Goal: Task Accomplishment & Management: Complete application form

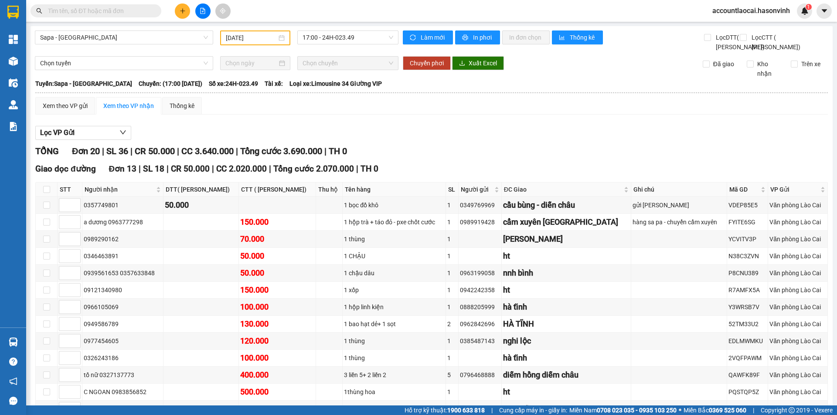
click at [103, 12] on input "text" at bounding box center [99, 11] width 103 height 10
click at [119, 37] on span "Sapa - [GEOGRAPHIC_DATA]" at bounding box center [124, 37] width 168 height 13
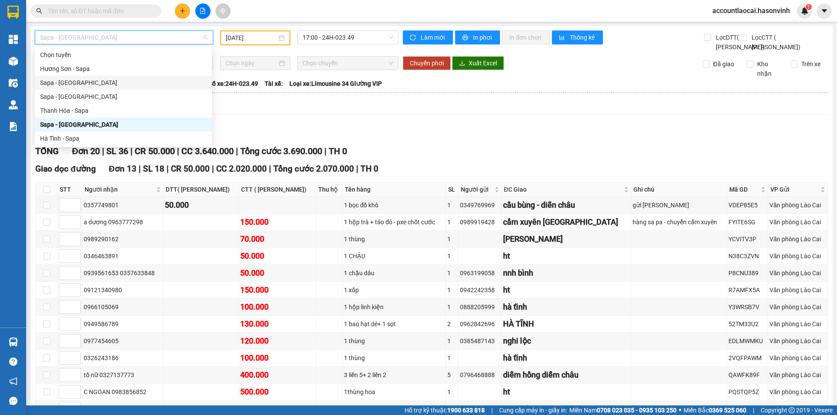
click at [68, 82] on div "Sapa - [GEOGRAPHIC_DATA]" at bounding box center [123, 83] width 166 height 10
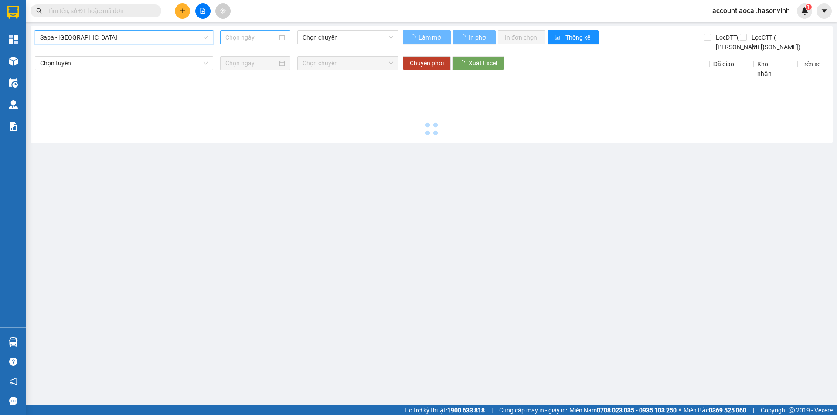
click at [249, 37] on input at bounding box center [251, 38] width 52 height 10
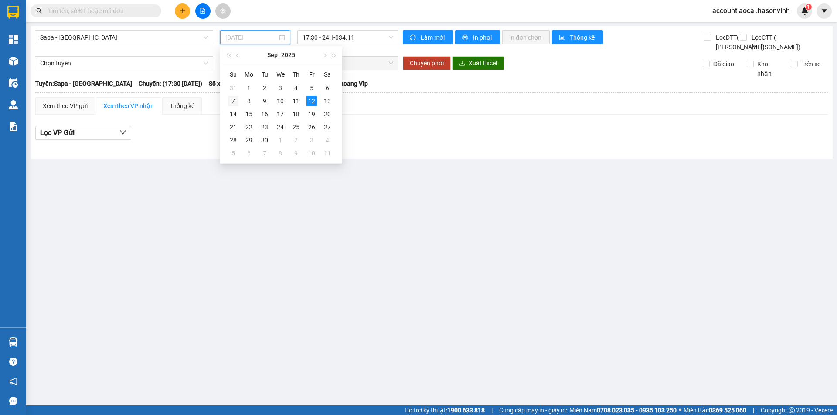
click at [235, 100] on div "7" at bounding box center [233, 101] width 10 height 10
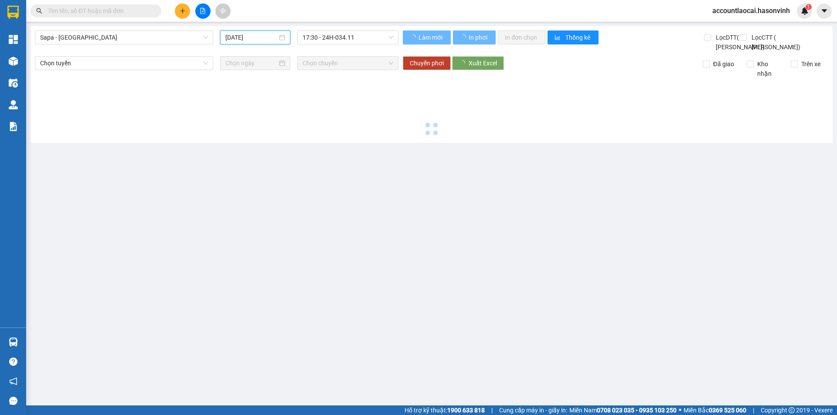
type input "[DATE]"
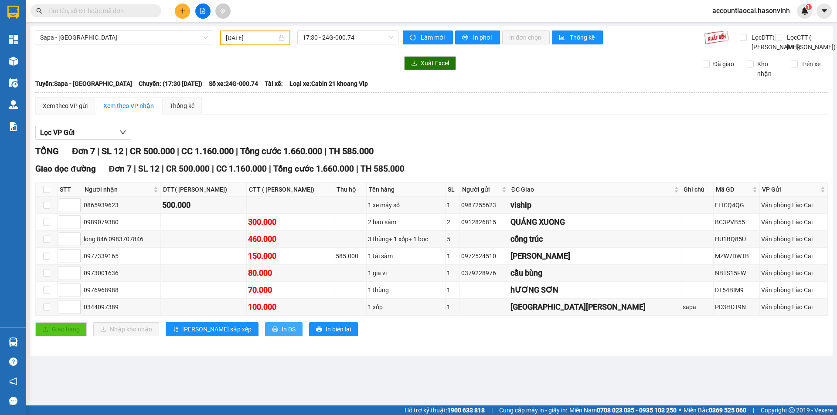
click at [282, 334] on span "In DS" at bounding box center [289, 330] width 14 height 10
click at [262, 37] on input "[DATE]" at bounding box center [251, 38] width 51 height 10
click at [106, 41] on span "Sapa - [GEOGRAPHIC_DATA]" at bounding box center [124, 37] width 168 height 13
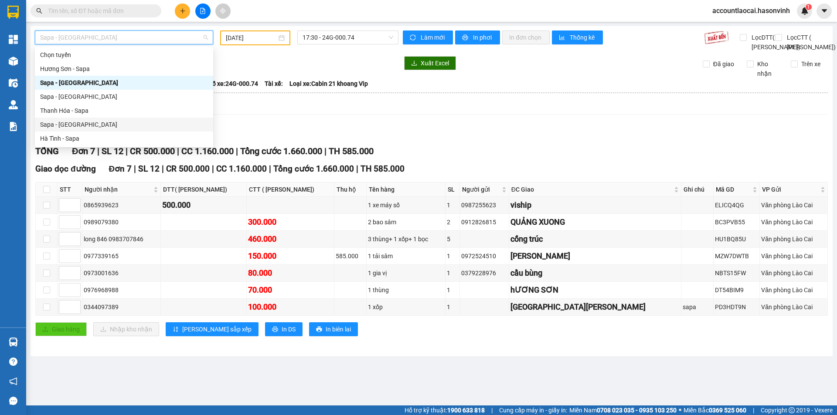
click at [71, 120] on div "Sapa - [GEOGRAPHIC_DATA]" at bounding box center [124, 125] width 168 height 10
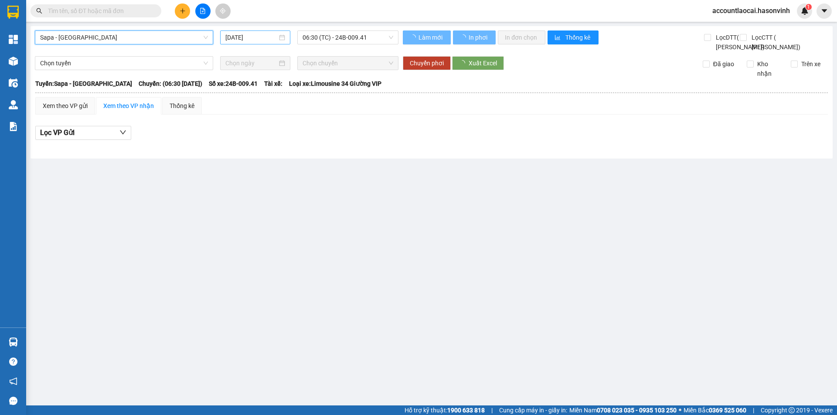
click at [260, 33] on input "[DATE]" at bounding box center [251, 38] width 52 height 10
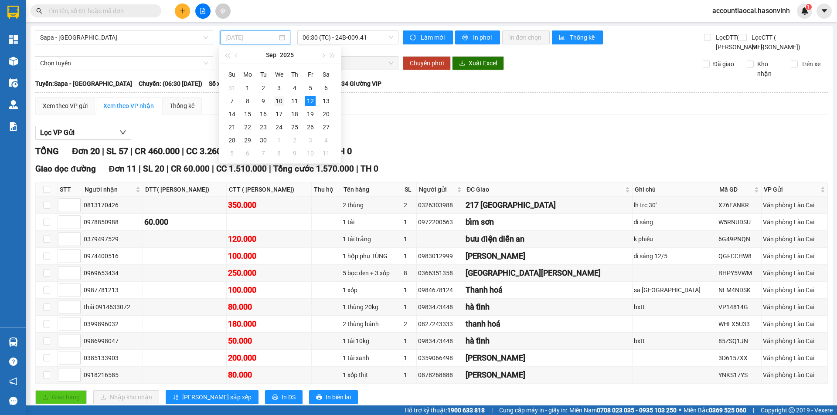
click at [278, 100] on div "10" at bounding box center [279, 101] width 10 height 10
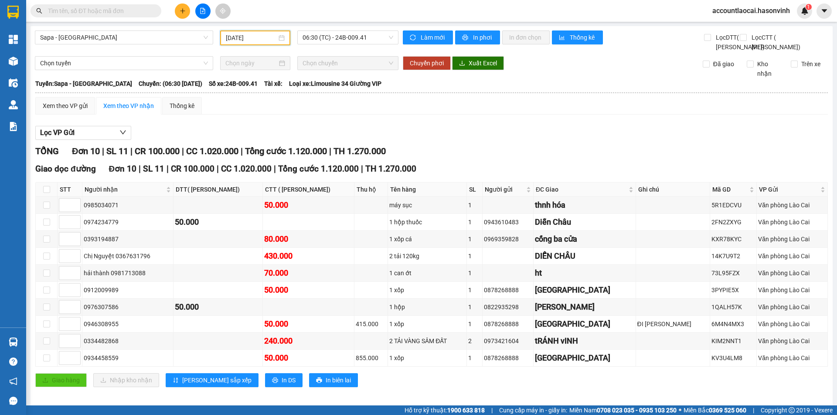
click at [260, 35] on input "[DATE]" at bounding box center [251, 38] width 51 height 10
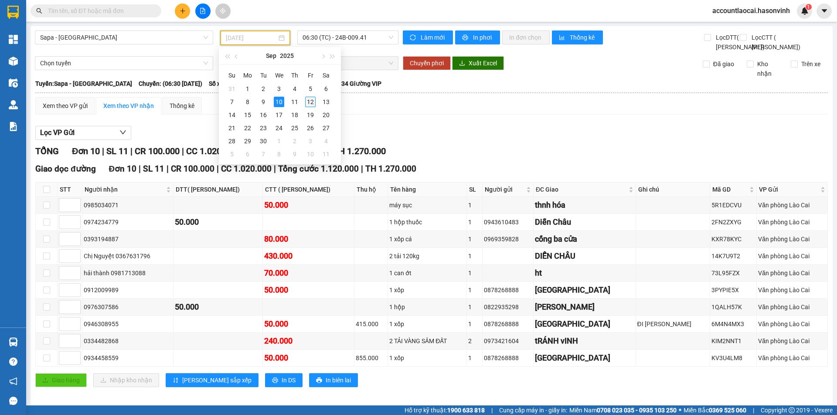
click at [311, 100] on div "12" at bounding box center [310, 102] width 10 height 10
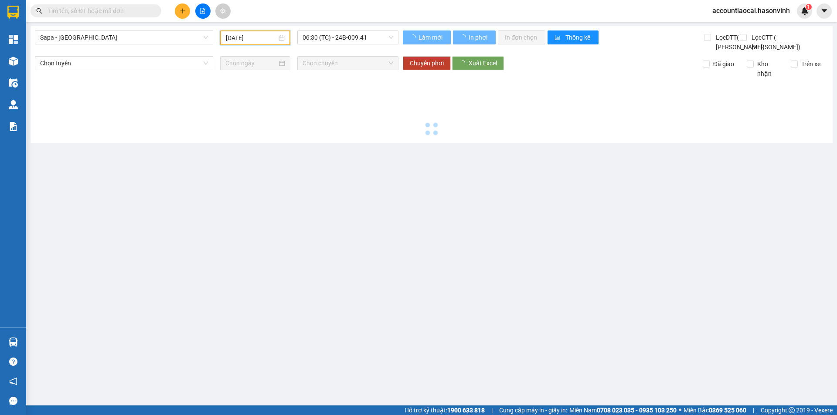
type input "[DATE]"
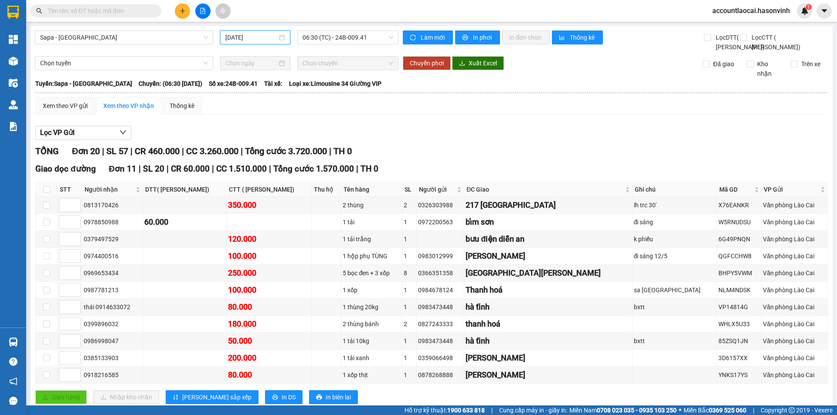
click at [122, 12] on input "text" at bounding box center [99, 11] width 103 height 10
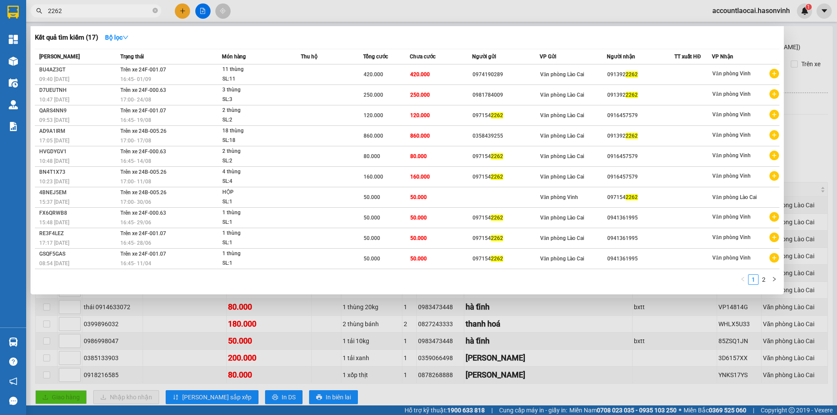
type input "2262"
click at [179, 9] on div at bounding box center [418, 207] width 837 height 415
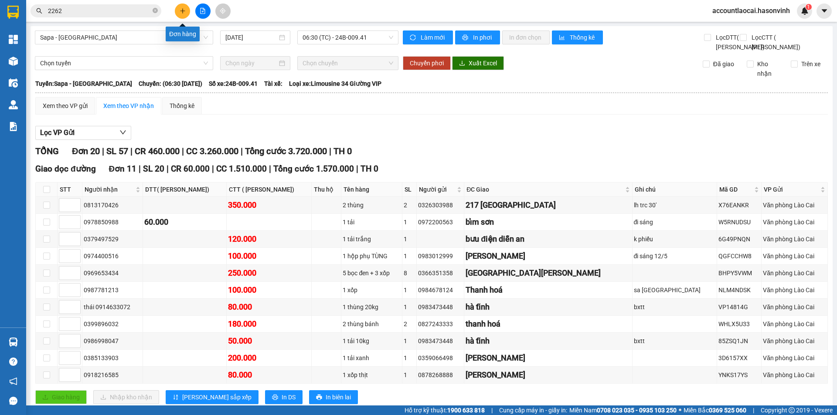
click at [180, 7] on button at bounding box center [182, 10] width 15 height 15
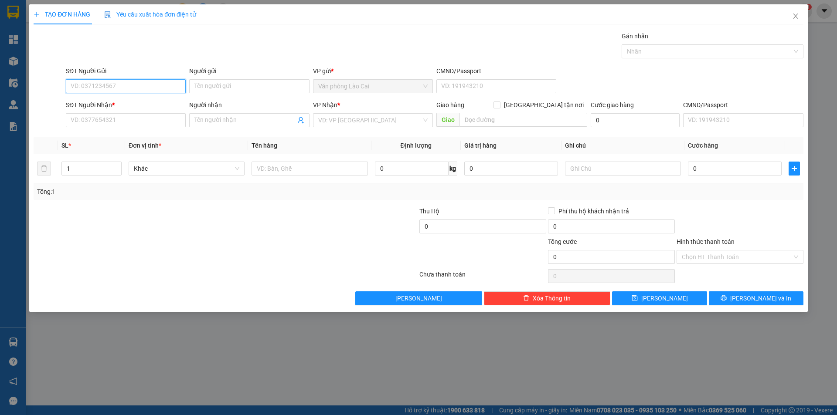
click at [112, 85] on input "SĐT Người Gửi" at bounding box center [126, 86] width 120 height 14
paste input "0981784009"
type input "0981784009"
click at [103, 97] on div "0981784009" at bounding box center [126, 104] width 120 height 14
type input "0913922262"
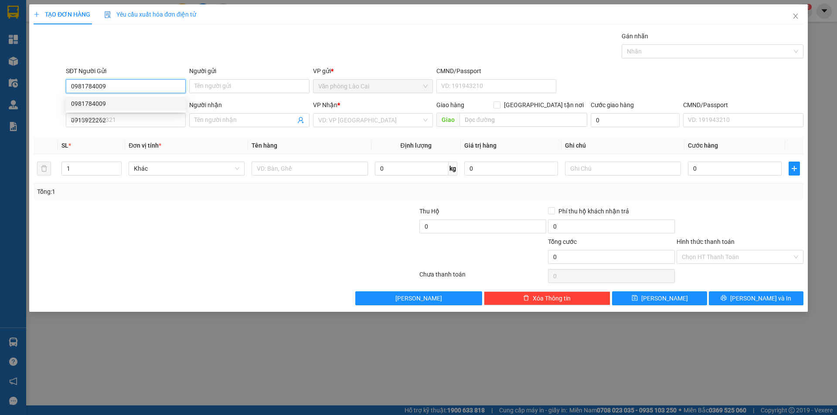
type input "250.000"
type input "0981784009"
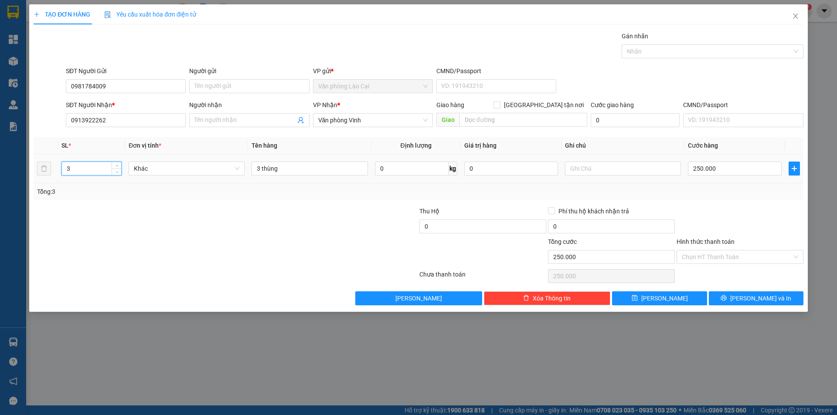
click at [87, 170] on input "3" at bounding box center [91, 168] width 59 height 13
type input "36"
click at [258, 166] on input "3 thùng" at bounding box center [309, 169] width 116 height 14
click at [260, 167] on input "3 thùng" at bounding box center [309, 169] width 116 height 14
type input "36 thùng"
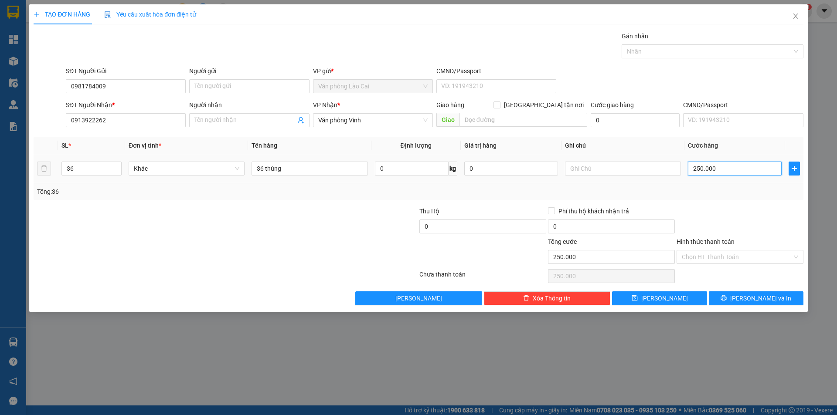
click at [723, 166] on input "250.000" at bounding box center [735, 169] width 94 height 14
type input "1"
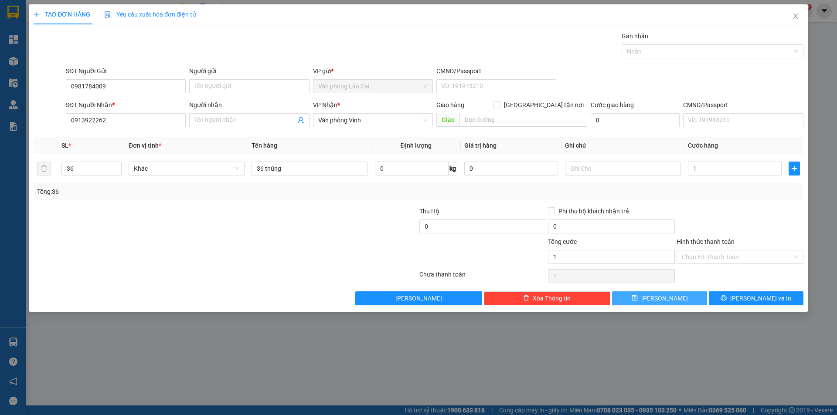
type input "1.000"
click at [638, 298] on icon "save" at bounding box center [634, 298] width 6 height 6
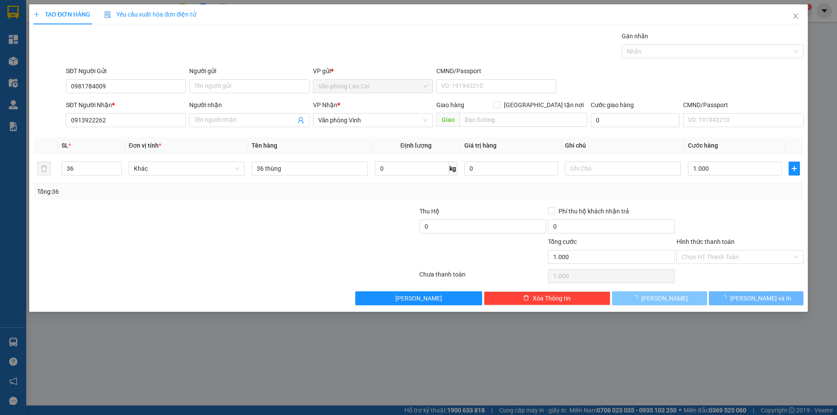
type input "0"
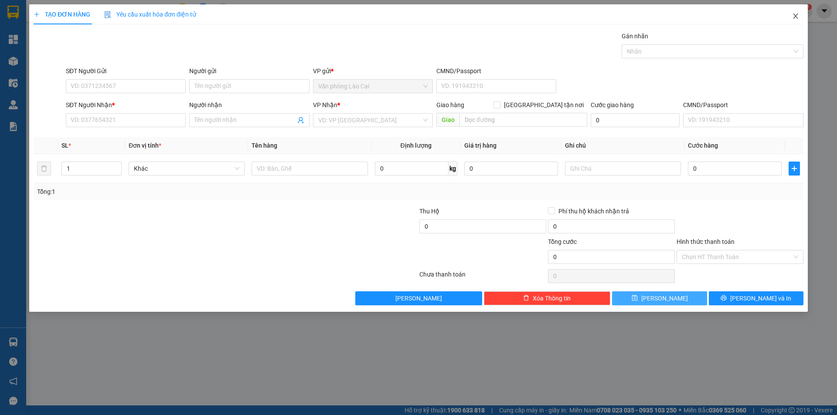
click at [796, 17] on icon "close" at bounding box center [795, 16] width 7 height 7
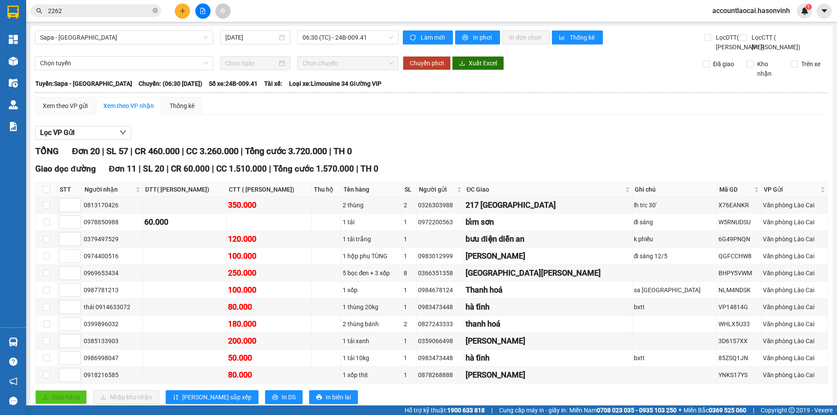
click at [43, 52] on div "Sapa - [GEOGRAPHIC_DATA] [DATE] 06:30 (TC) - 24B-009.41" at bounding box center [216, 41] width 363 height 21
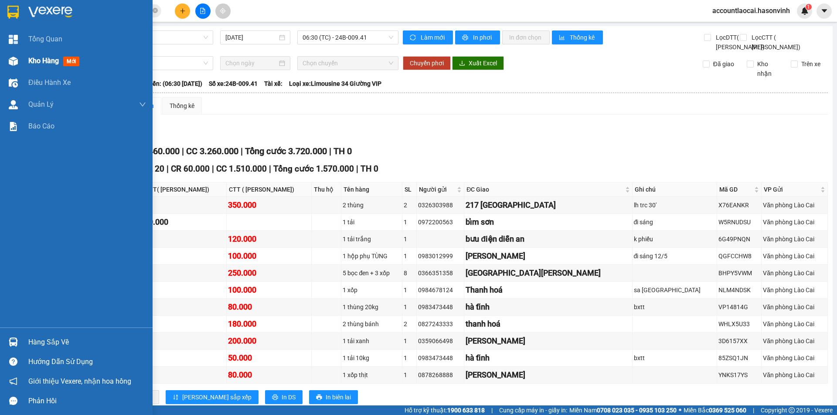
click at [39, 64] on span "Kho hàng" at bounding box center [43, 61] width 31 height 8
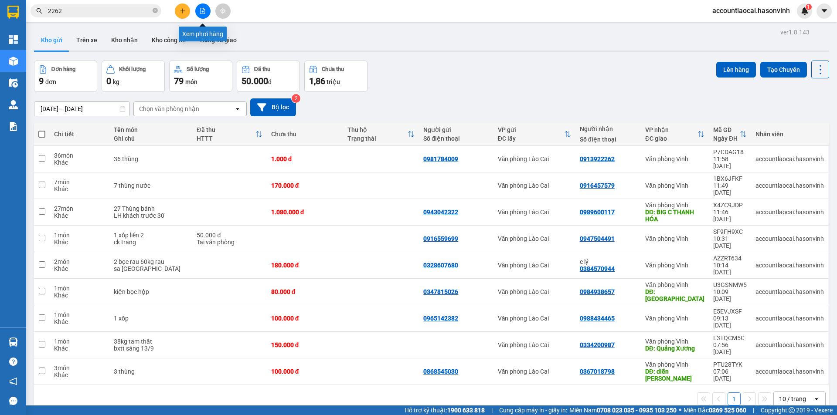
click at [204, 7] on button at bounding box center [202, 10] width 15 height 15
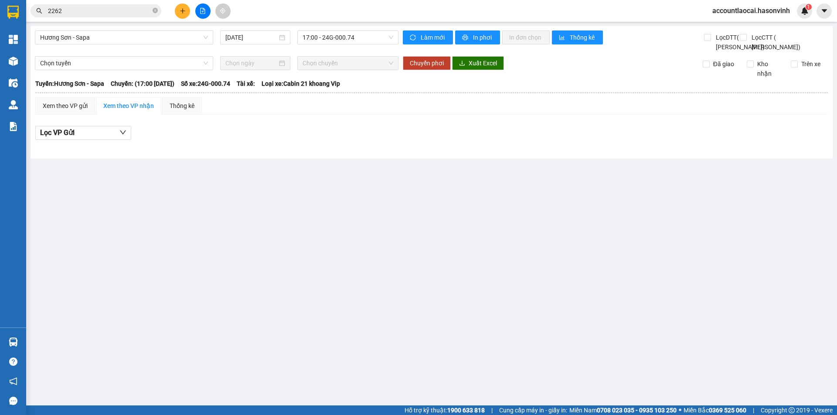
click at [116, 28] on div "[GEOGRAPHIC_DATA] - Sapa [DATE] 17:00 - 24G-000.74 Làm mới In phơi In đơn chọn …" at bounding box center [432, 92] width 802 height 132
click at [119, 34] on span "Hương Sơn - Sapa" at bounding box center [124, 37] width 168 height 13
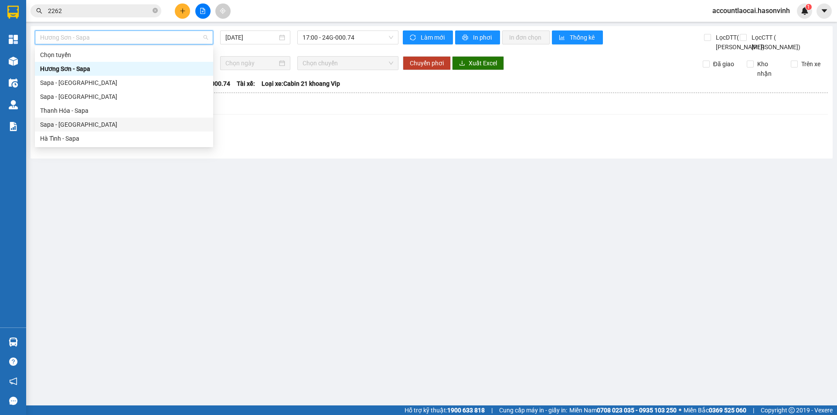
click at [72, 122] on div "Sapa - [GEOGRAPHIC_DATA]" at bounding box center [124, 125] width 168 height 10
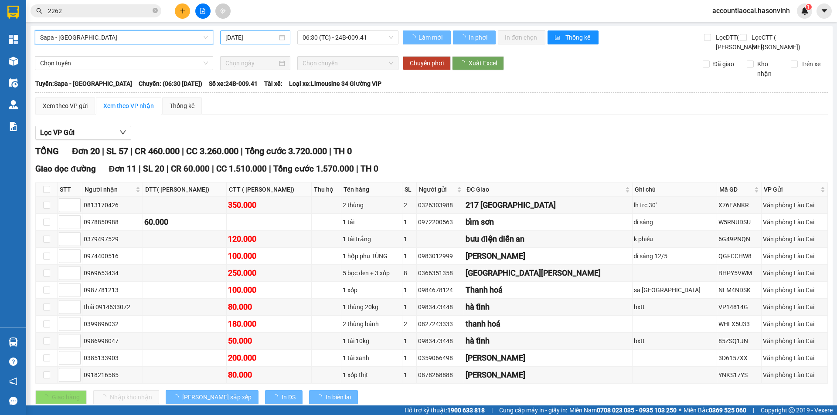
click at [257, 39] on input "[DATE]" at bounding box center [251, 38] width 52 height 10
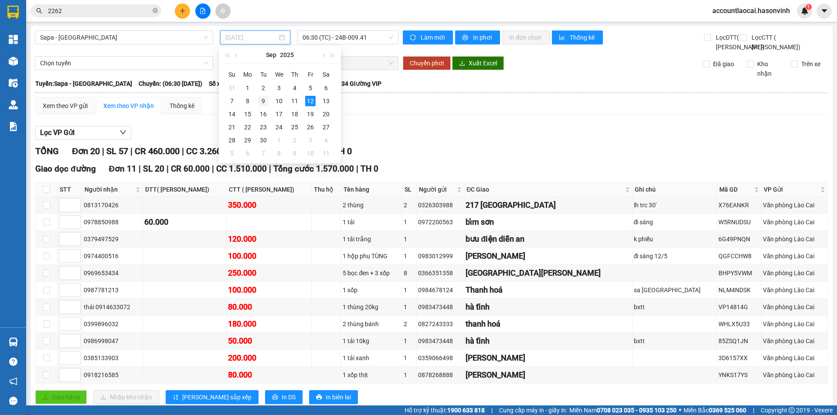
click at [259, 101] on div "9" at bounding box center [263, 101] width 10 height 10
type input "[DATE]"
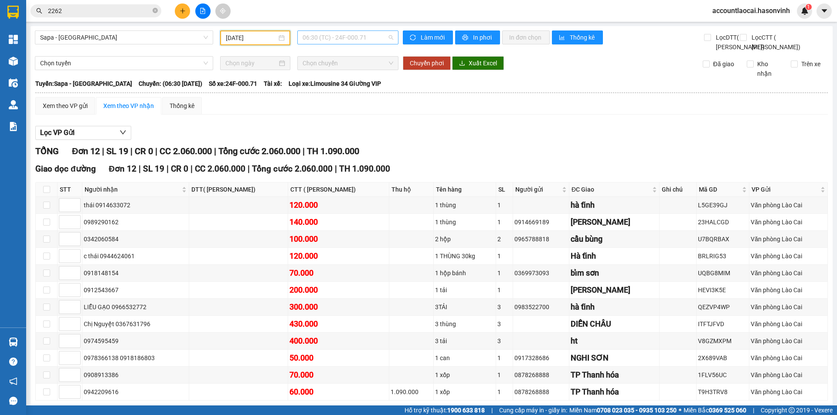
click at [355, 32] on span "06:30 (TC) - 24F-000.71" at bounding box center [347, 37] width 91 height 13
click at [344, 95] on div "17:00 - 24B-005.26" at bounding box center [334, 97] width 68 height 10
